Goal: Navigation & Orientation: Go to known website

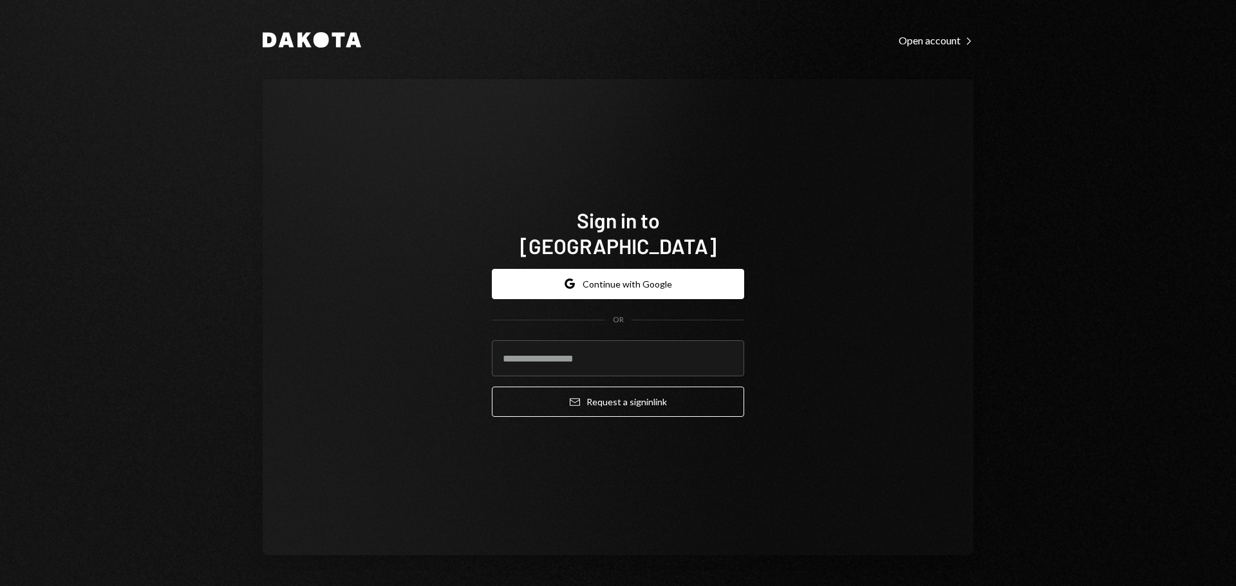
type input "**********"
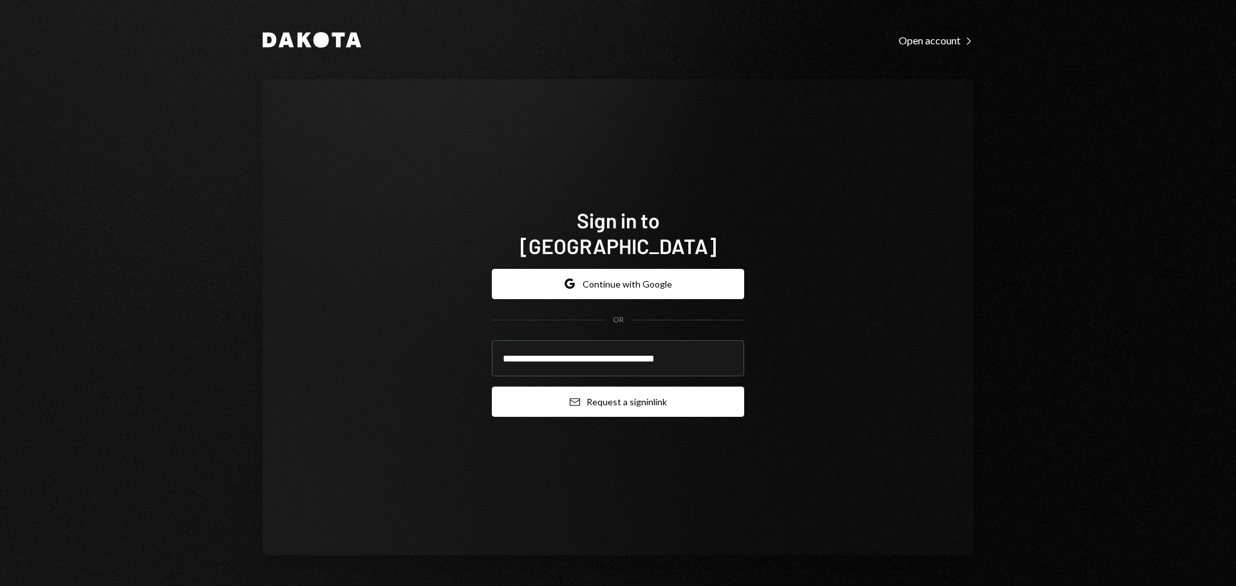
click at [606, 387] on button "Email Request a sign in link" at bounding box center [618, 402] width 252 height 30
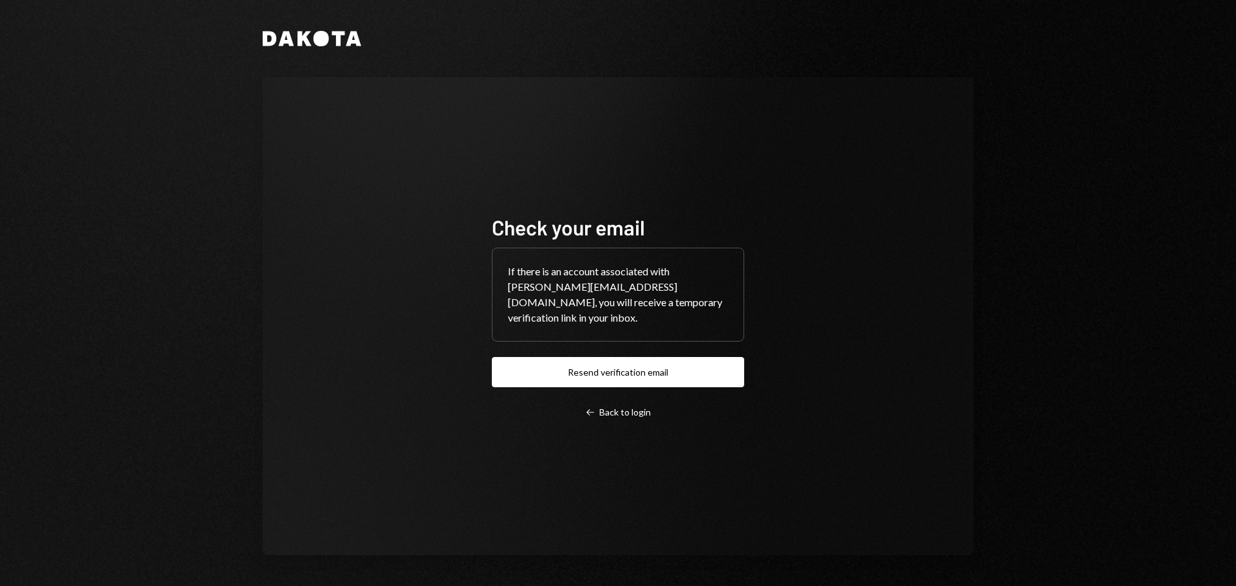
click at [388, 257] on div "Check your email If there is an account associated with [PERSON_NAME][EMAIL_ADD…" at bounding box center [618, 316] width 711 height 478
